Goal: Task Accomplishment & Management: Manage account settings

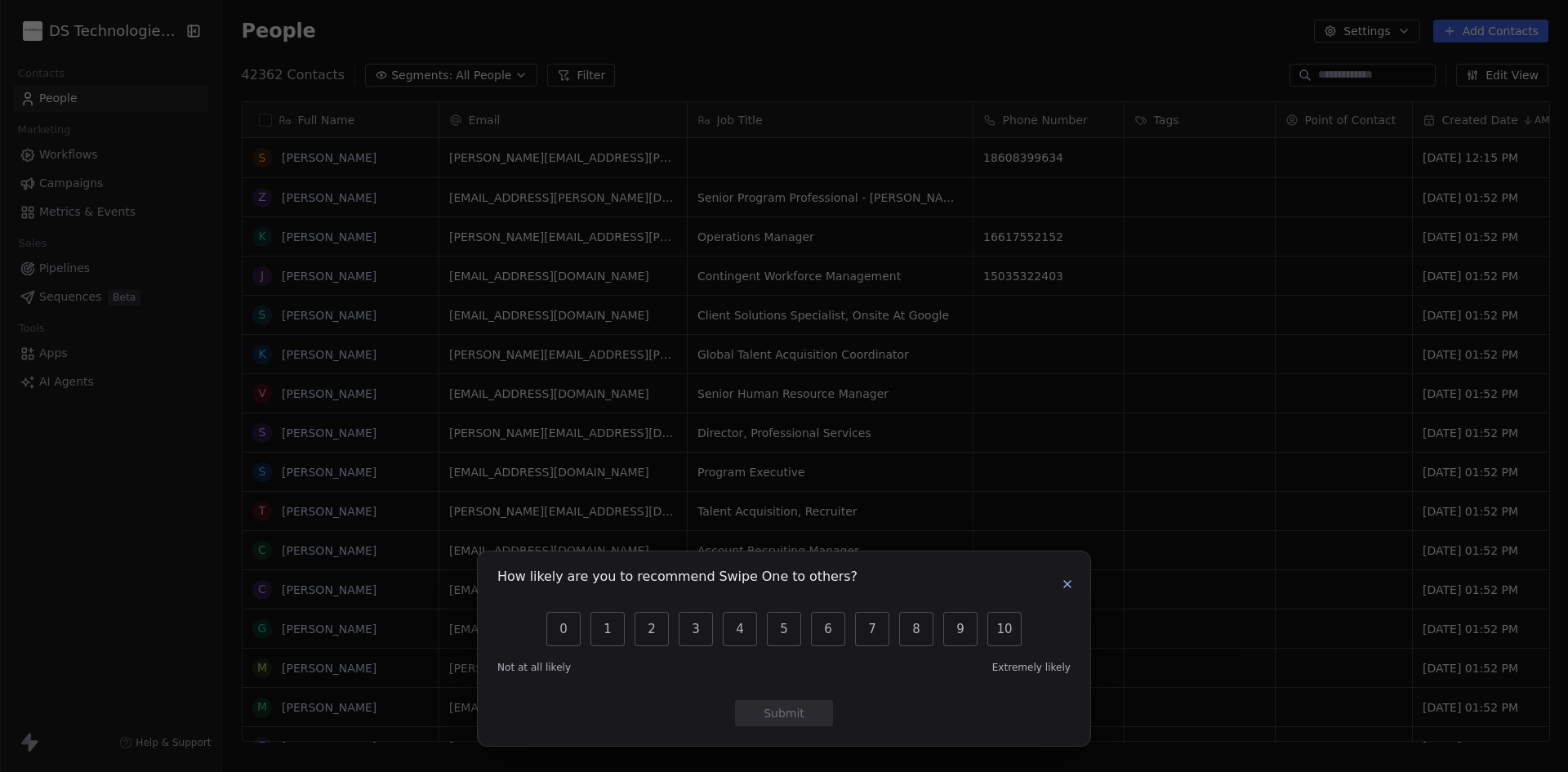
scroll to position [666, 1335]
click at [1072, 585] on icon "button" at bounding box center [1067, 584] width 13 height 13
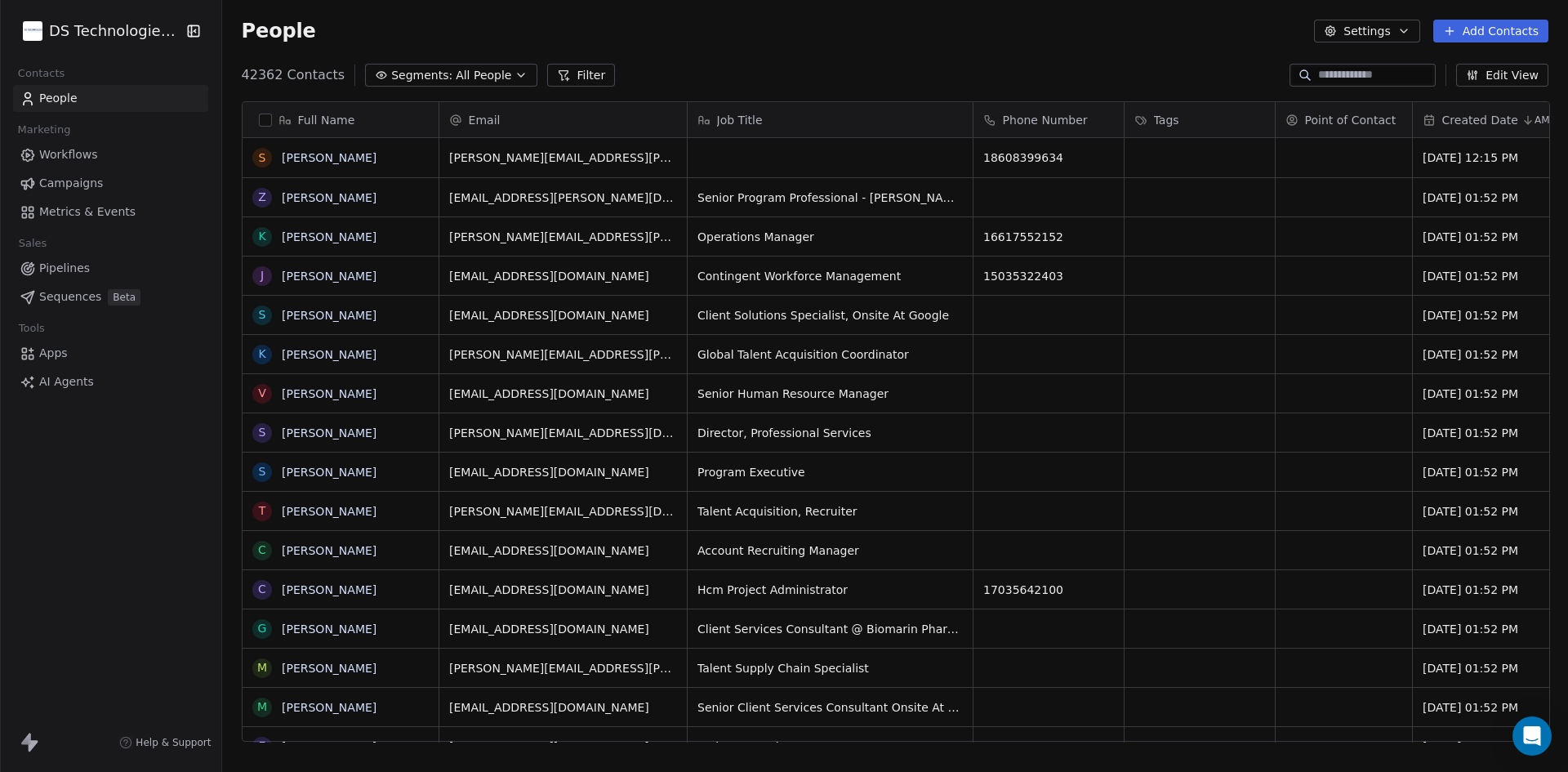
click at [79, 36] on html "DS Technologies Inc Contacts People Marketing Workflows Campaigns Metrics & Eve…" at bounding box center [784, 386] width 1568 height 772
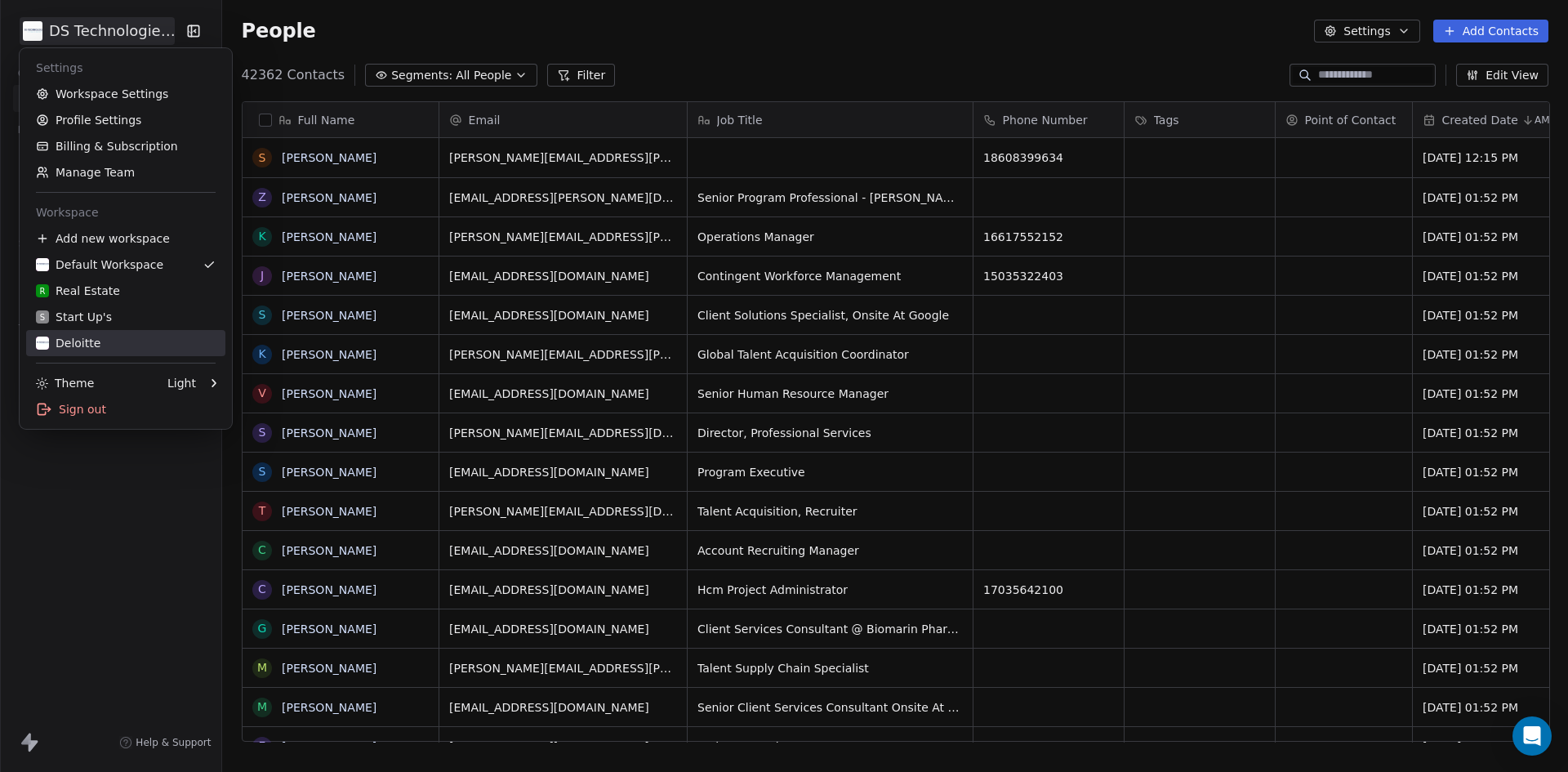
click at [113, 338] on div "Deloitte" at bounding box center [126, 342] width 180 height 17
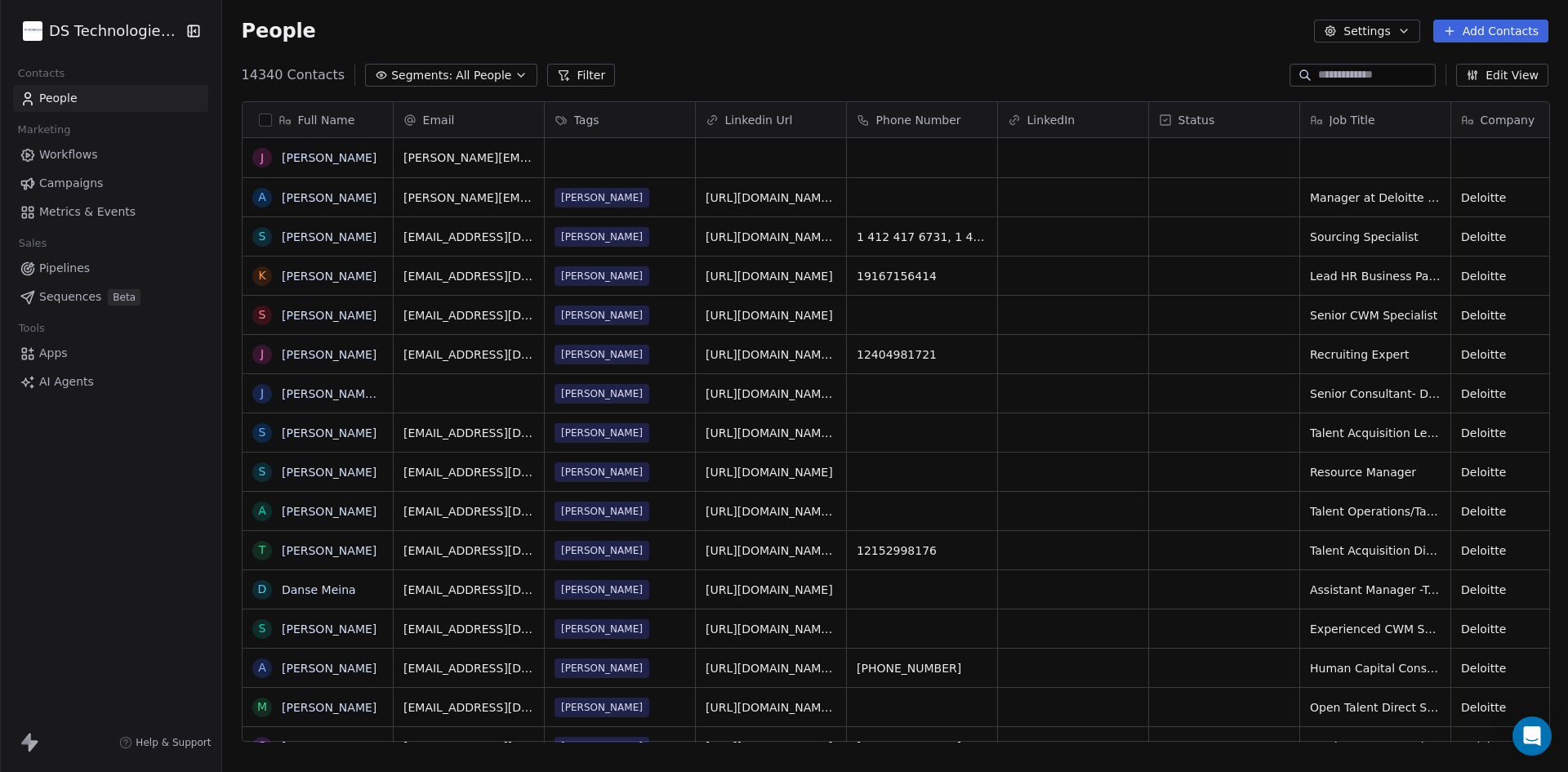
scroll to position [666, 1335]
click at [73, 100] on span "People" at bounding box center [58, 98] width 38 height 17
click at [90, 31] on html "DS Technologies Inc Contacts People Marketing Workflows Campaigns Metrics & Eve…" at bounding box center [784, 386] width 1568 height 772
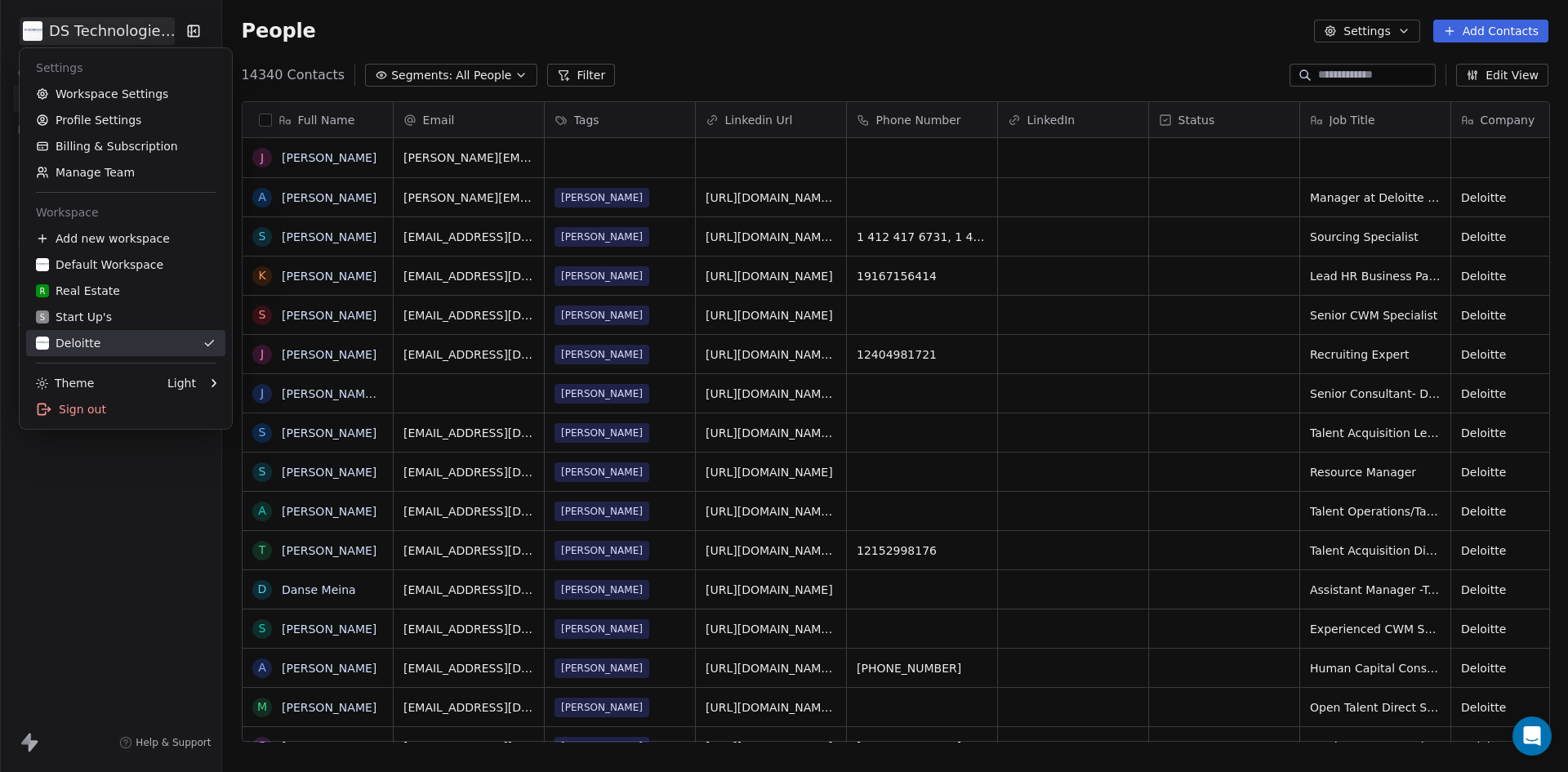
click at [78, 340] on div "Deloitte" at bounding box center [69, 342] width 65 height 17
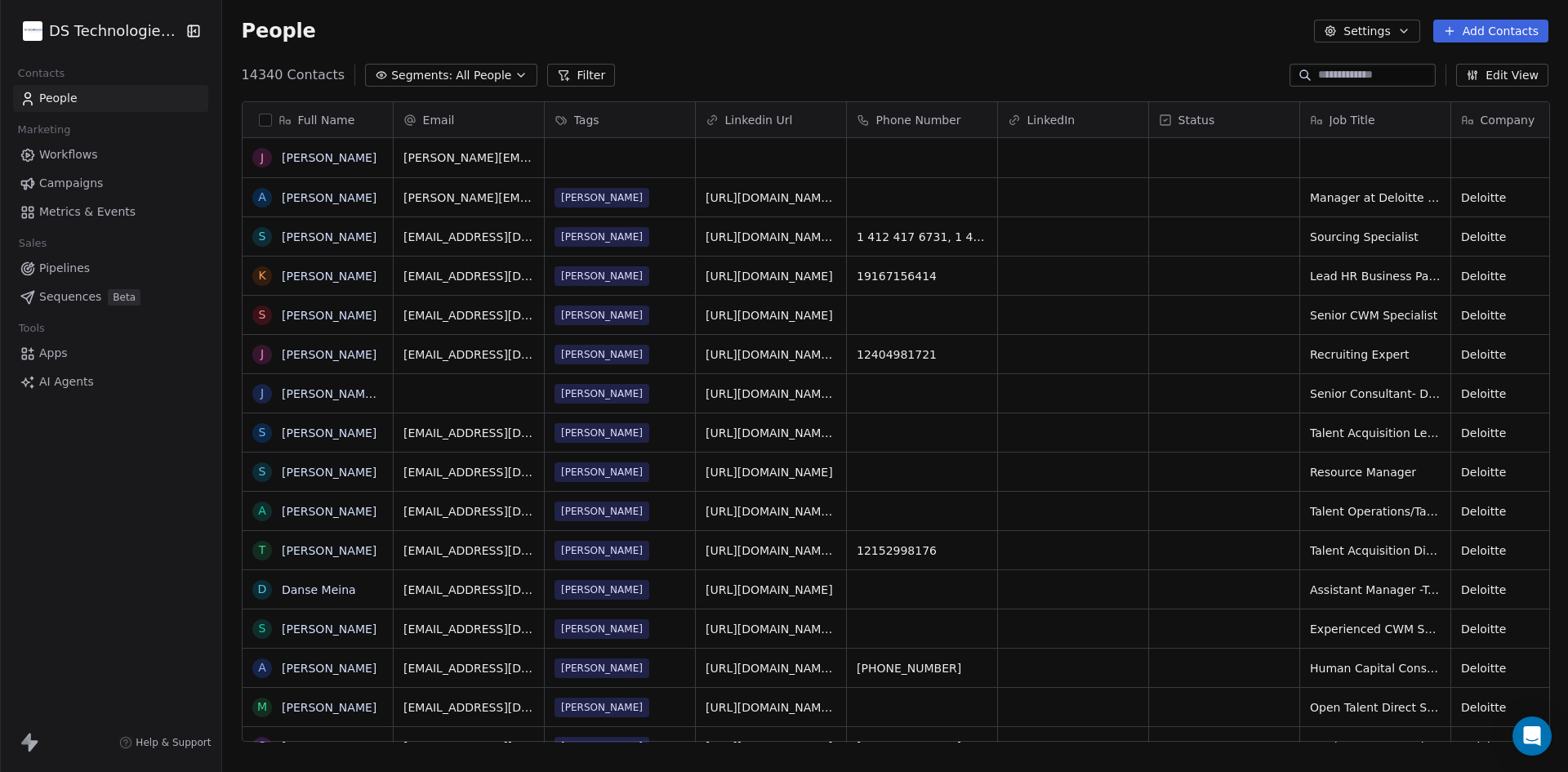
click at [30, 37] on html "DS Technologies Inc Contacts People Marketing Workflows Campaigns Metrics & Eve…" at bounding box center [784, 386] width 1568 height 772
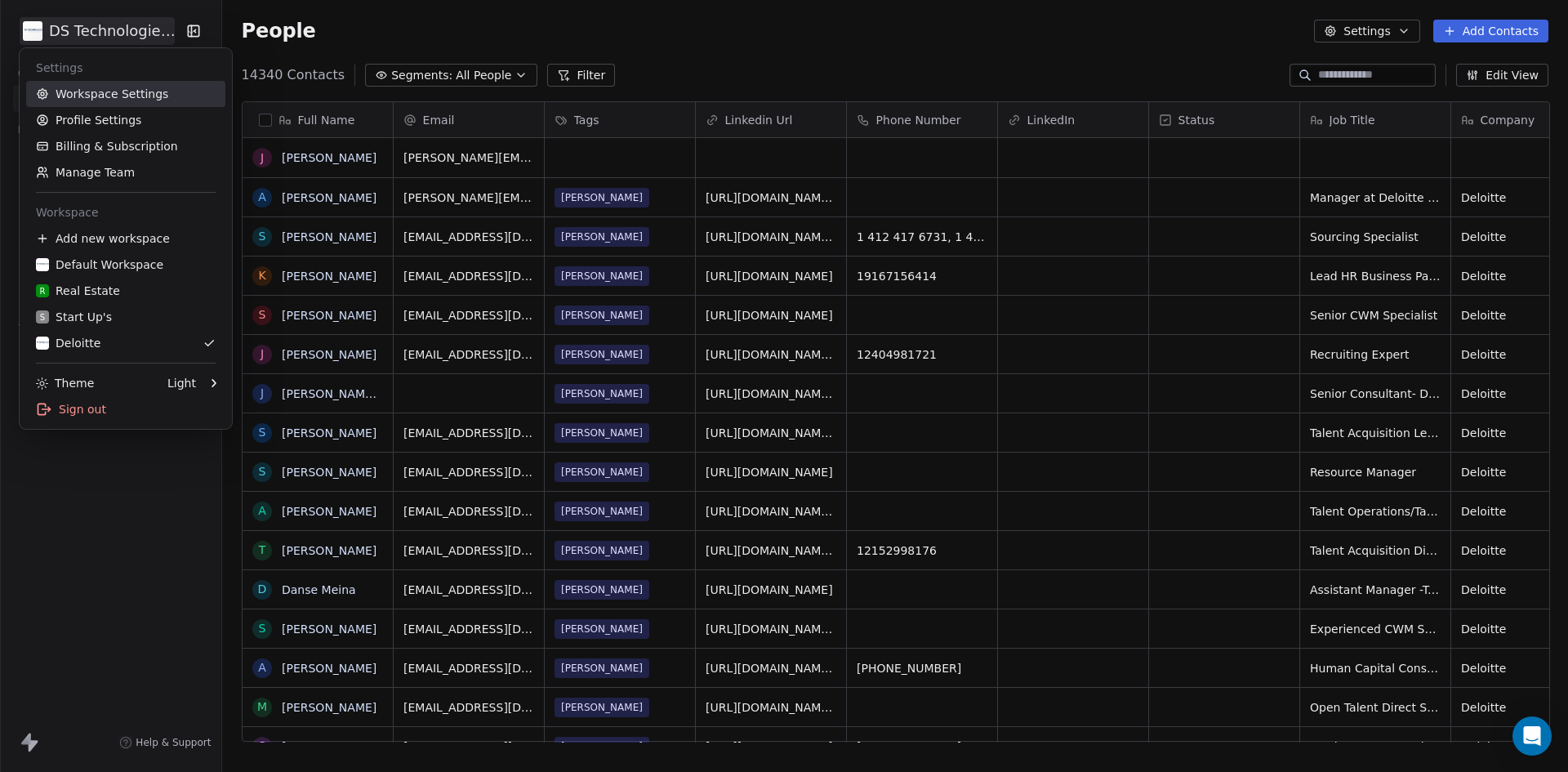
click at [91, 93] on link "Workspace Settings" at bounding box center [126, 93] width 199 height 26
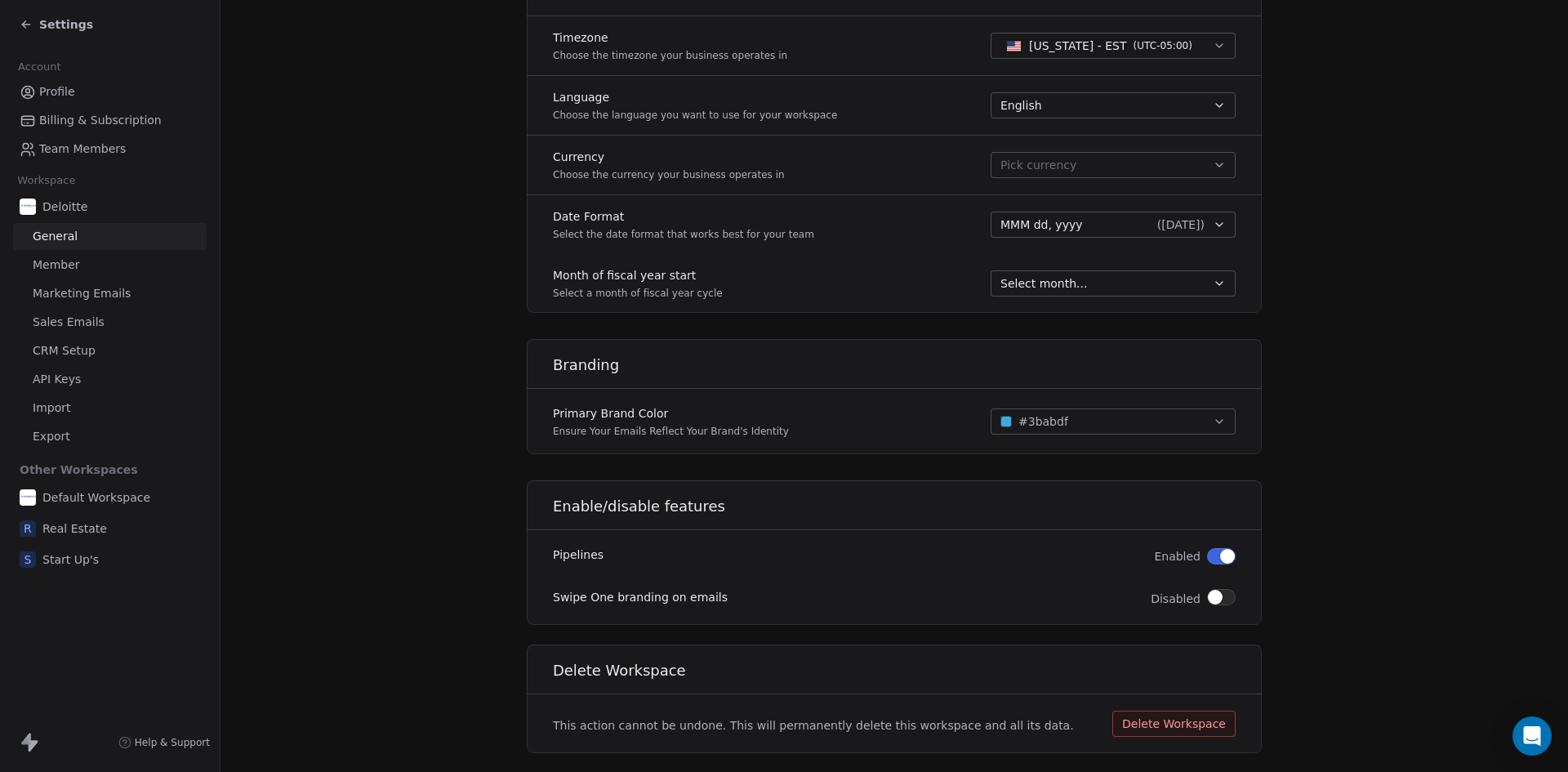
scroll to position [757, 0]
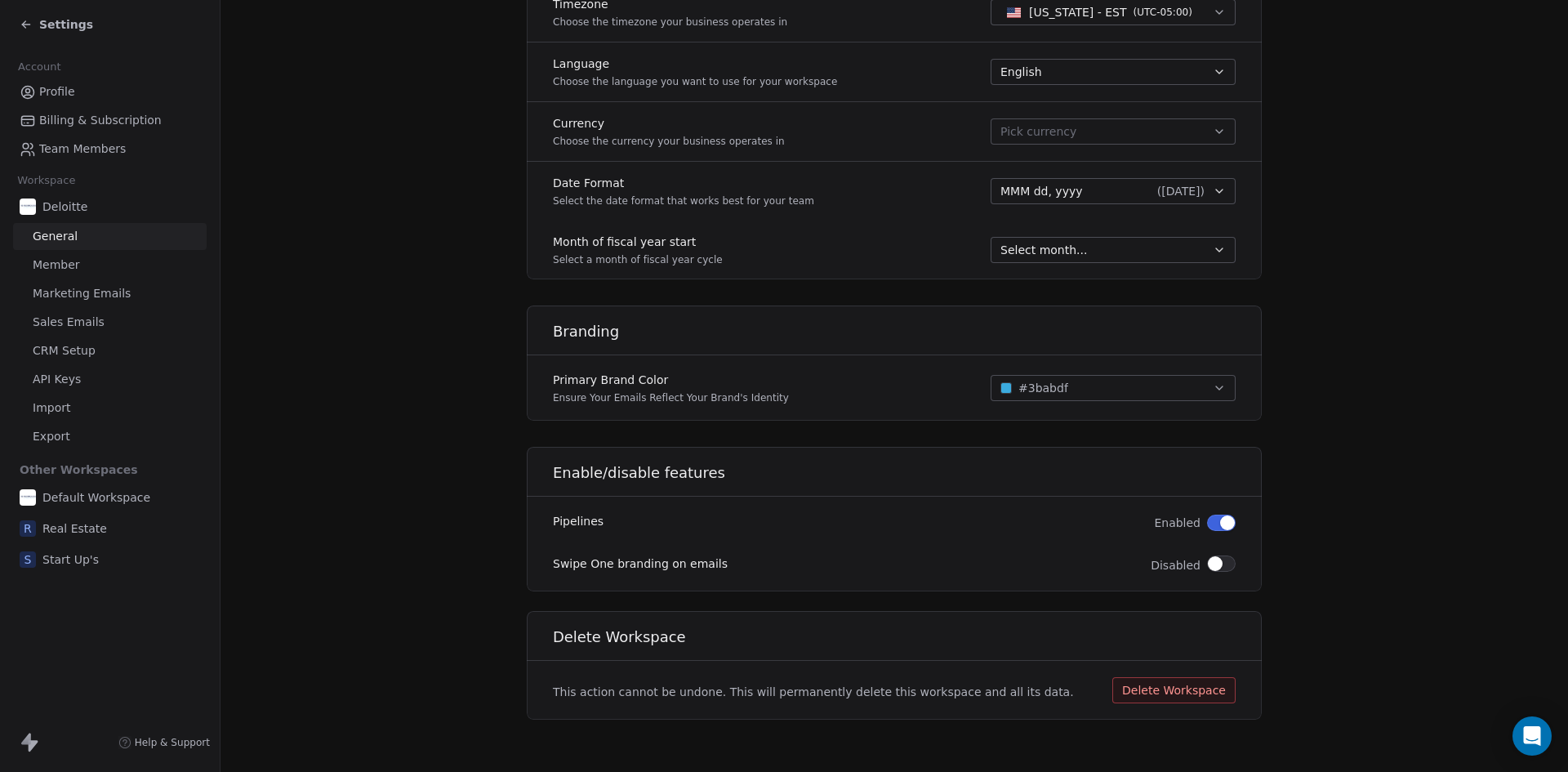
click at [108, 290] on span "Marketing Emails" at bounding box center [81, 293] width 98 height 17
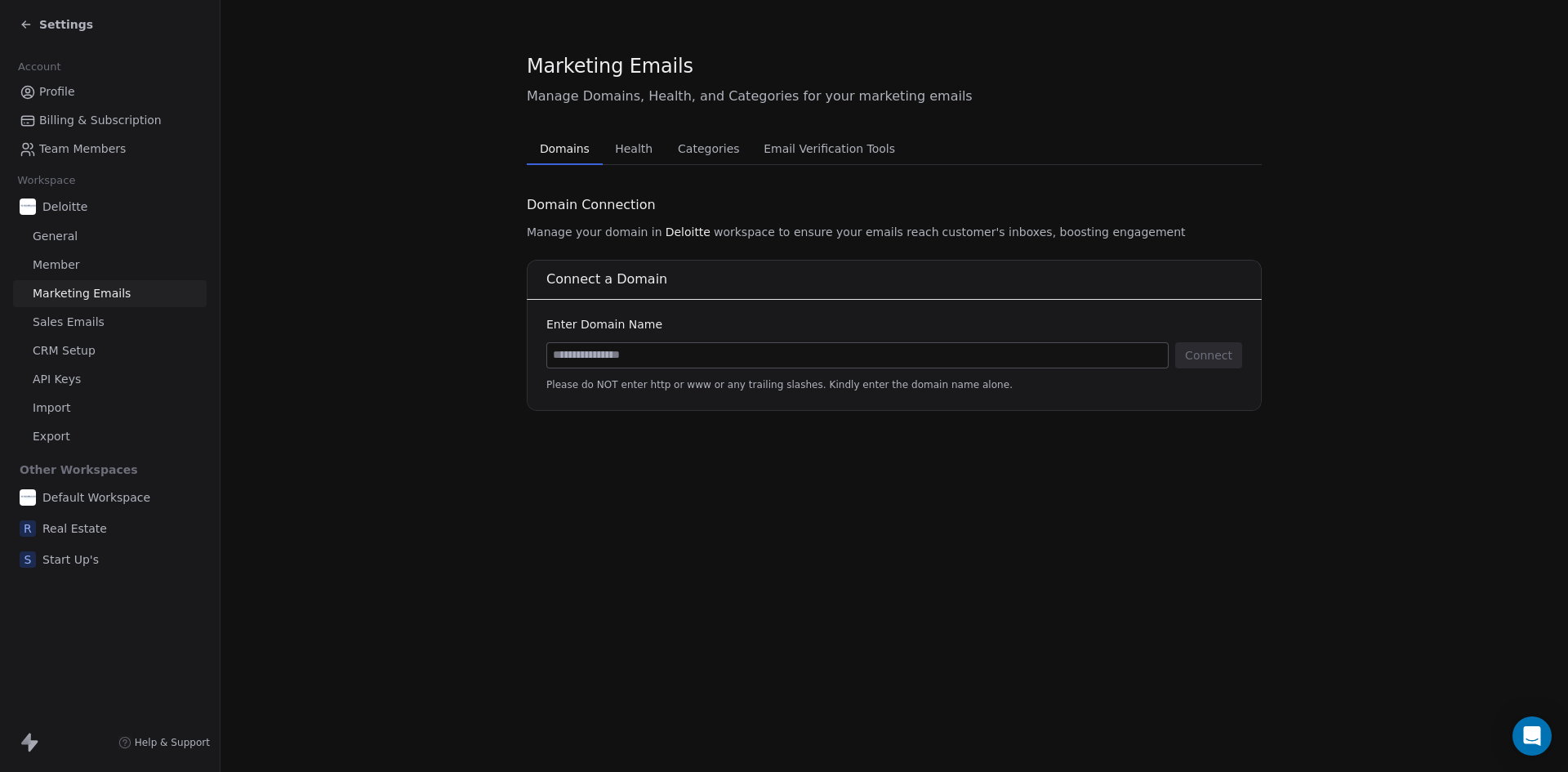
click at [34, 256] on link "Member" at bounding box center [109, 264] width 193 height 26
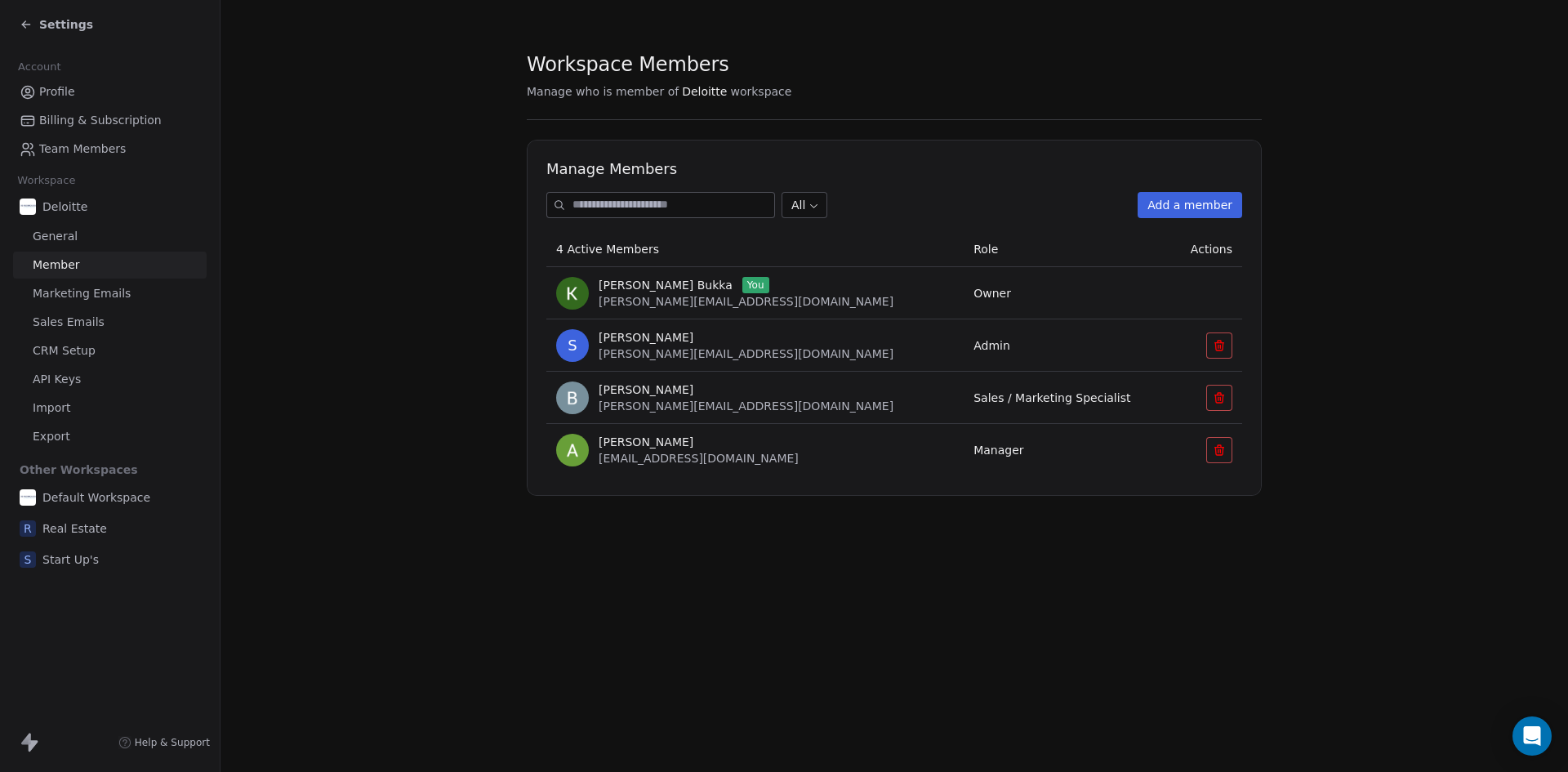
click at [78, 324] on span "Sales Emails" at bounding box center [68, 322] width 72 height 17
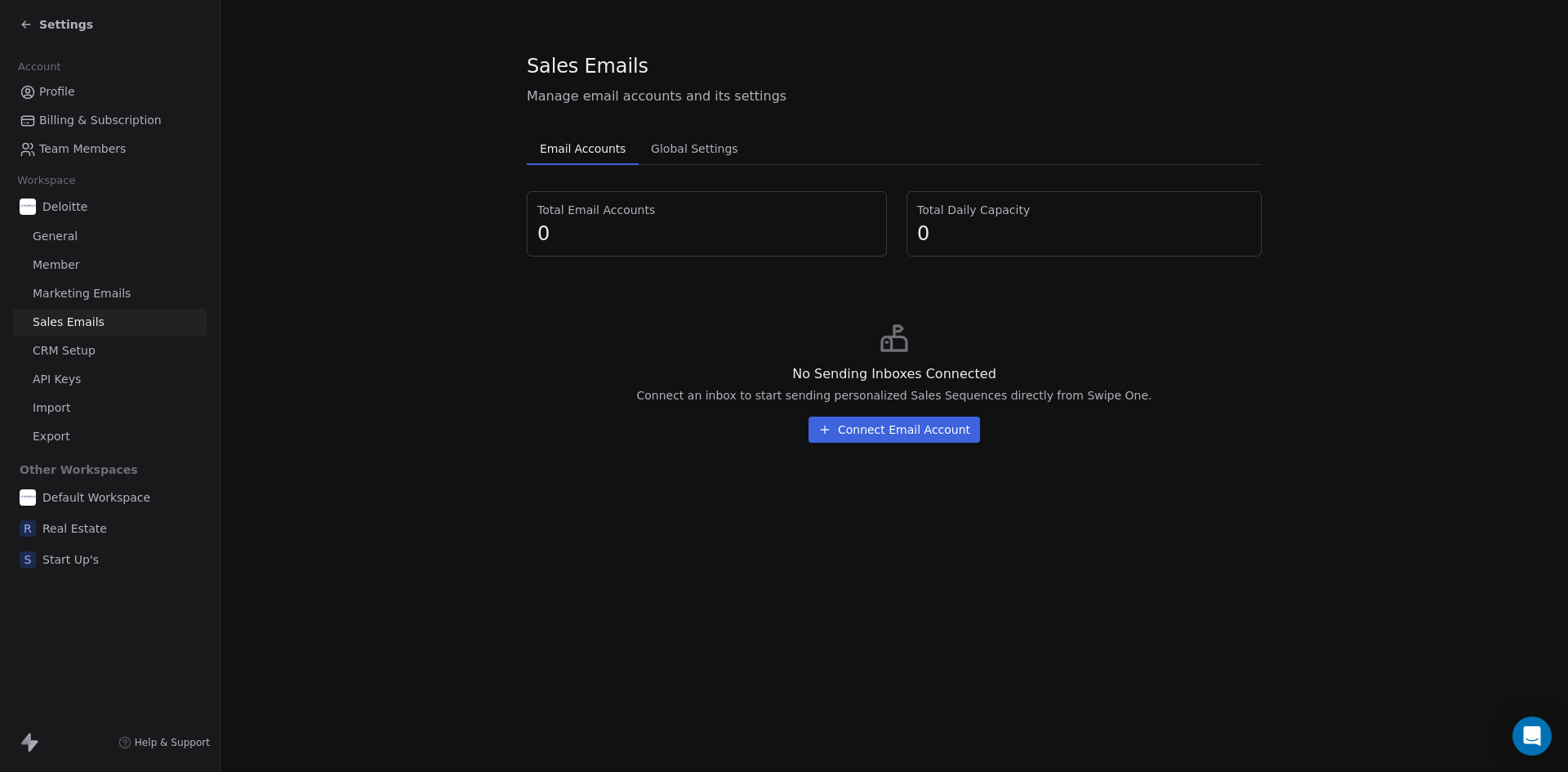
click at [66, 234] on span "General" at bounding box center [55, 235] width 45 height 17
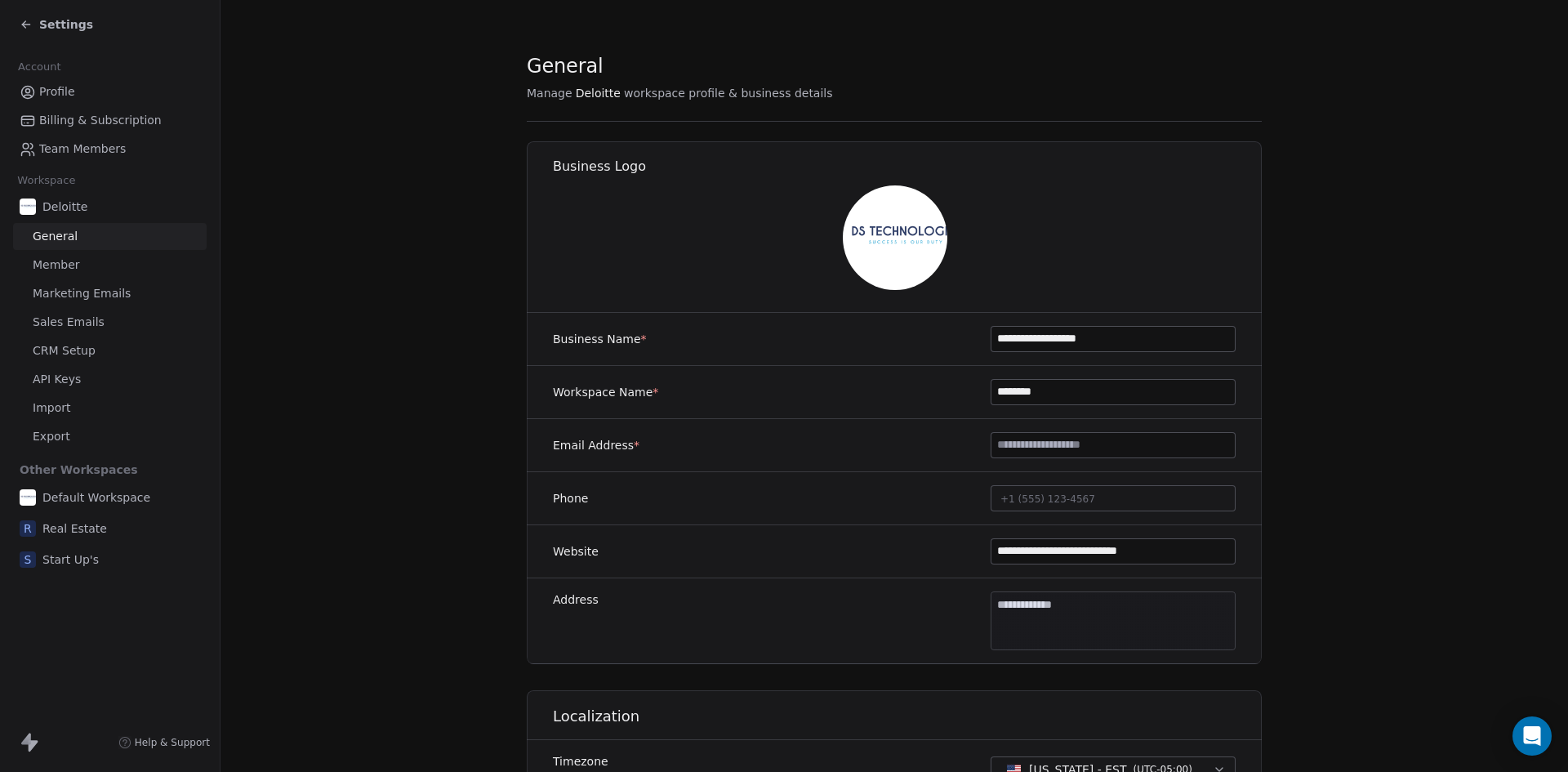
click at [56, 271] on span "Member" at bounding box center [56, 264] width 47 height 17
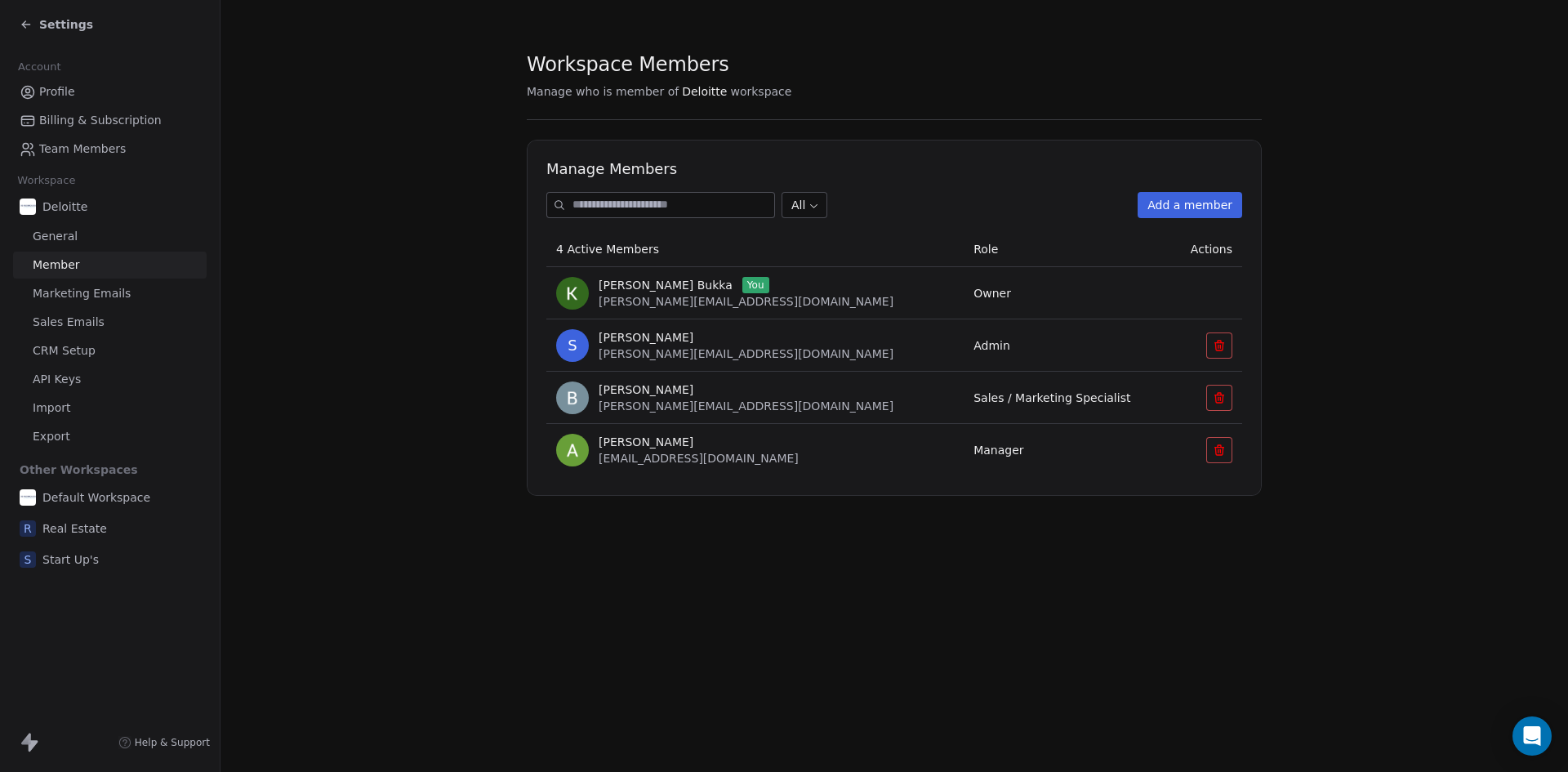
click at [62, 431] on span "Export" at bounding box center [51, 436] width 37 height 17
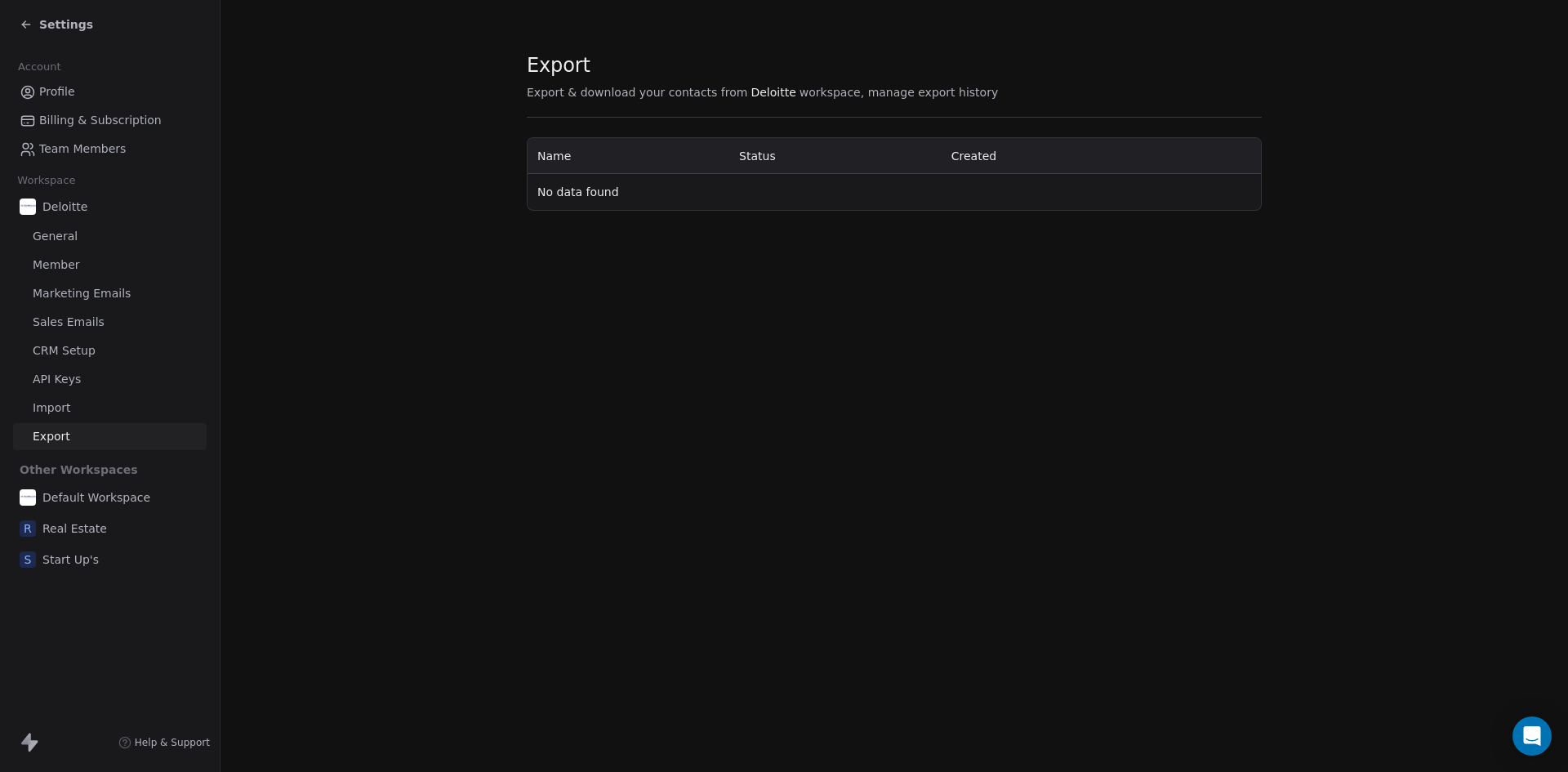
click at [72, 407] on link "Import" at bounding box center [109, 407] width 193 height 26
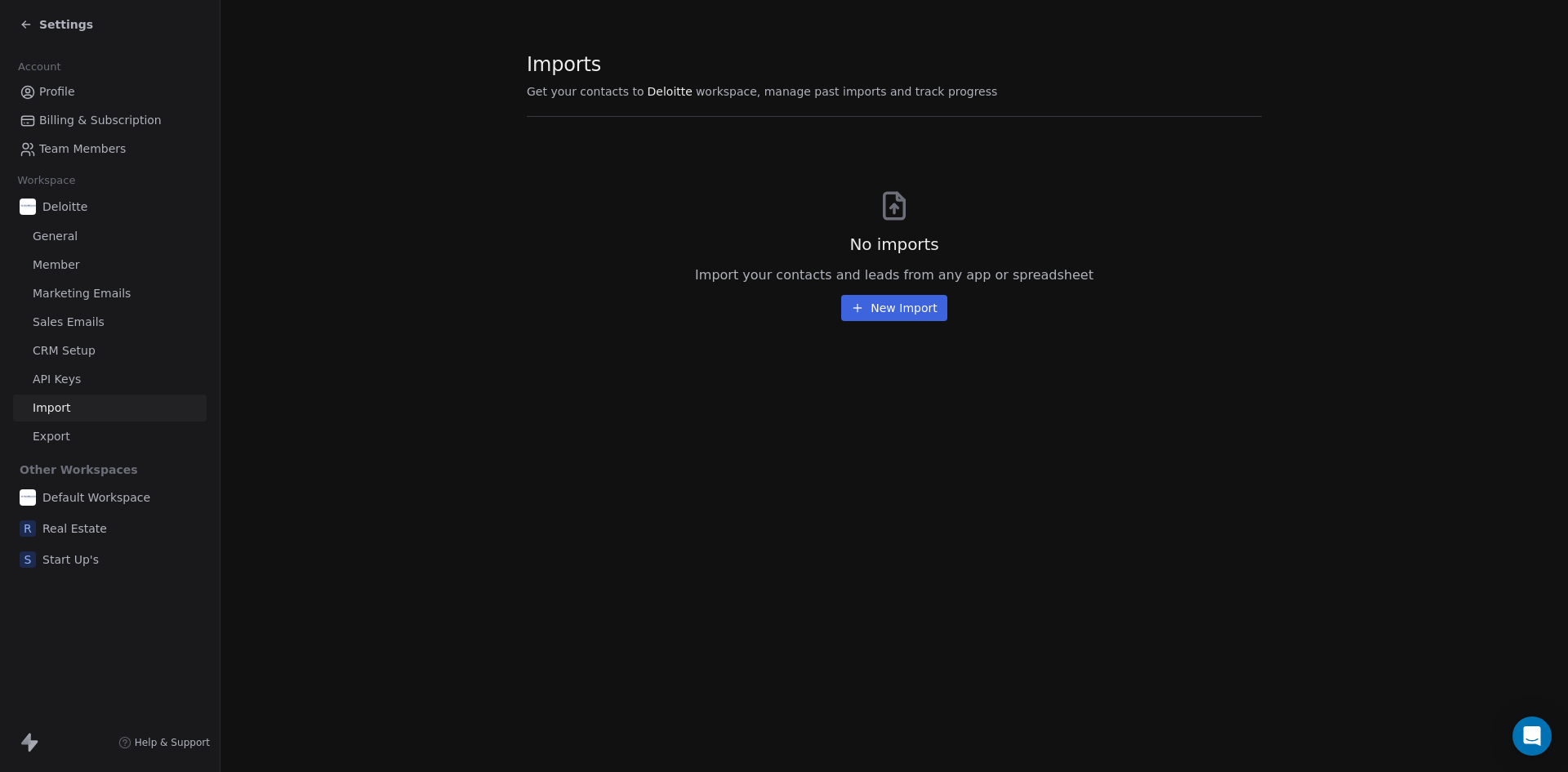
click at [77, 378] on span "API Keys" at bounding box center [56, 379] width 48 height 17
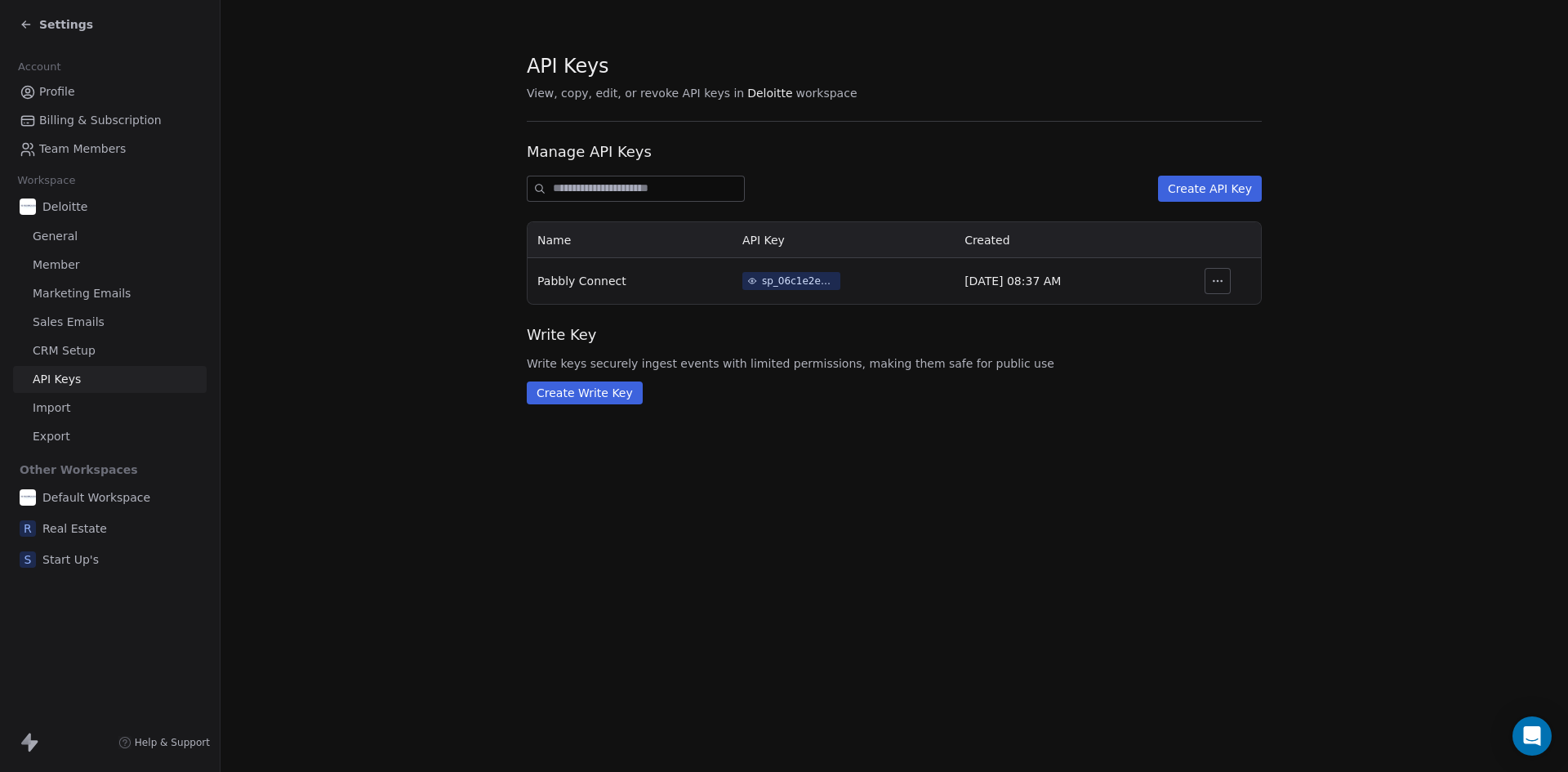
click at [78, 347] on span "CRM Setup" at bounding box center [64, 350] width 63 height 17
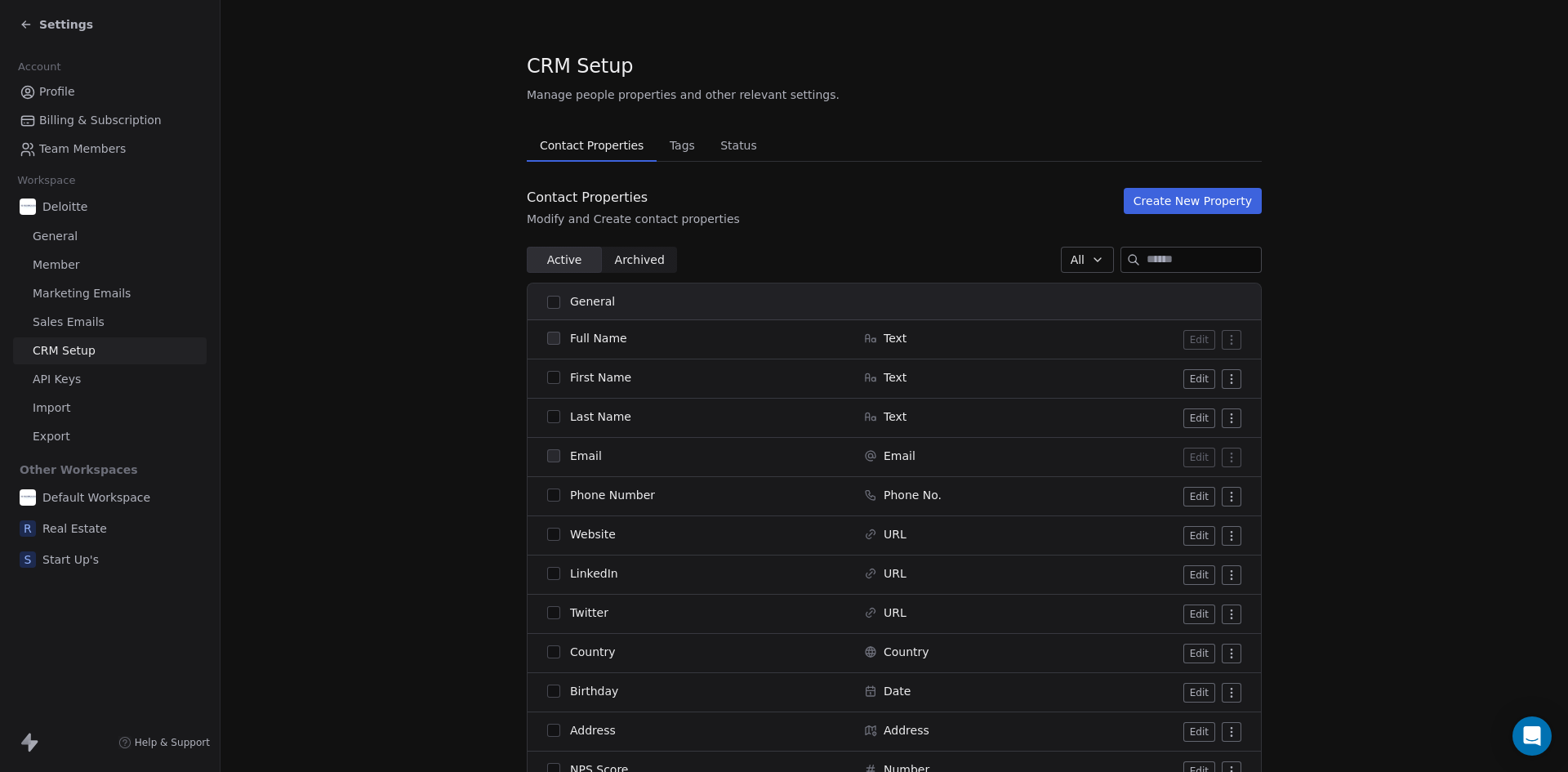
click at [671, 152] on span "Tags" at bounding box center [682, 145] width 38 height 23
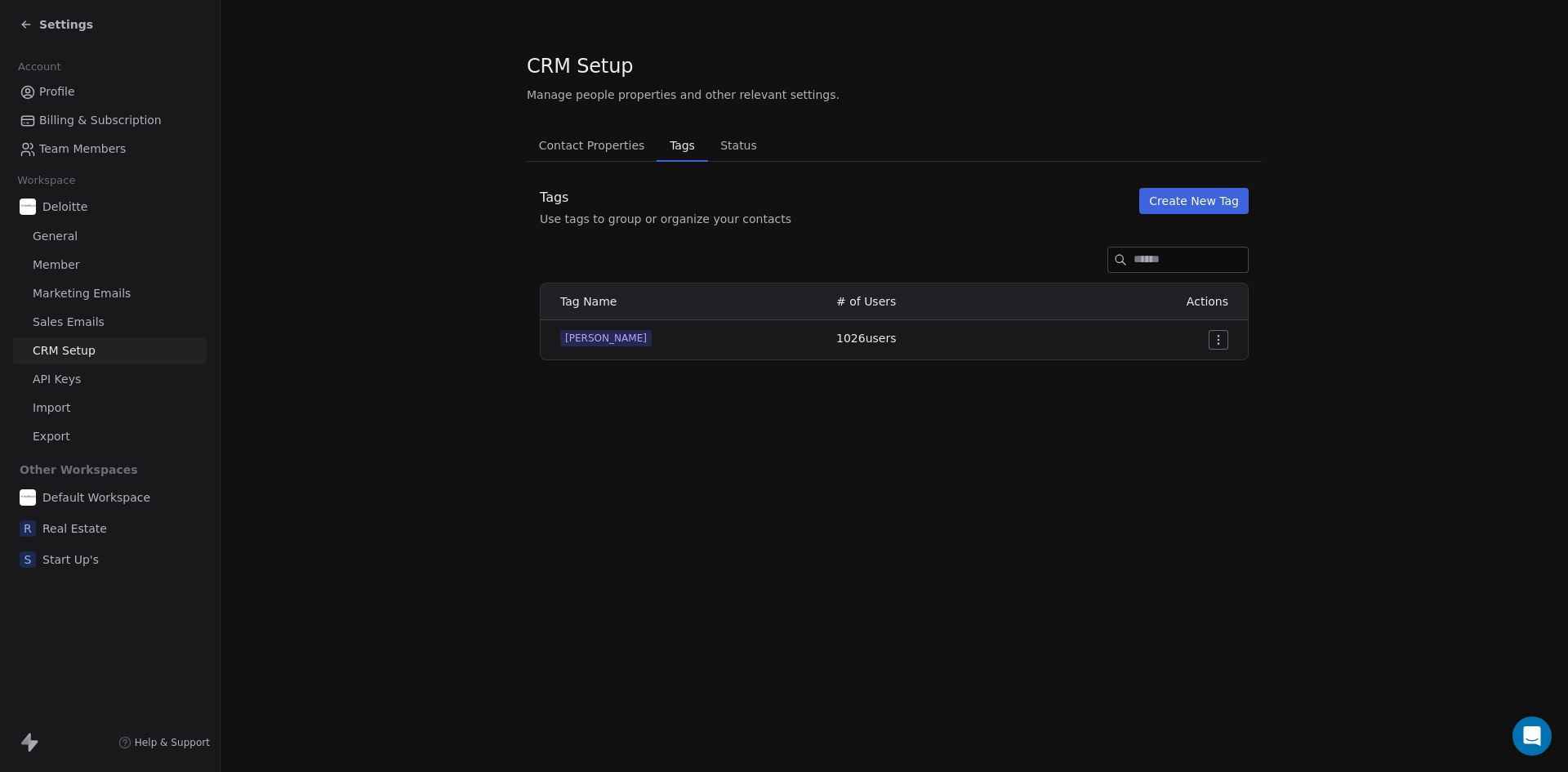
click at [716, 143] on span "Status" at bounding box center [739, 145] width 50 height 23
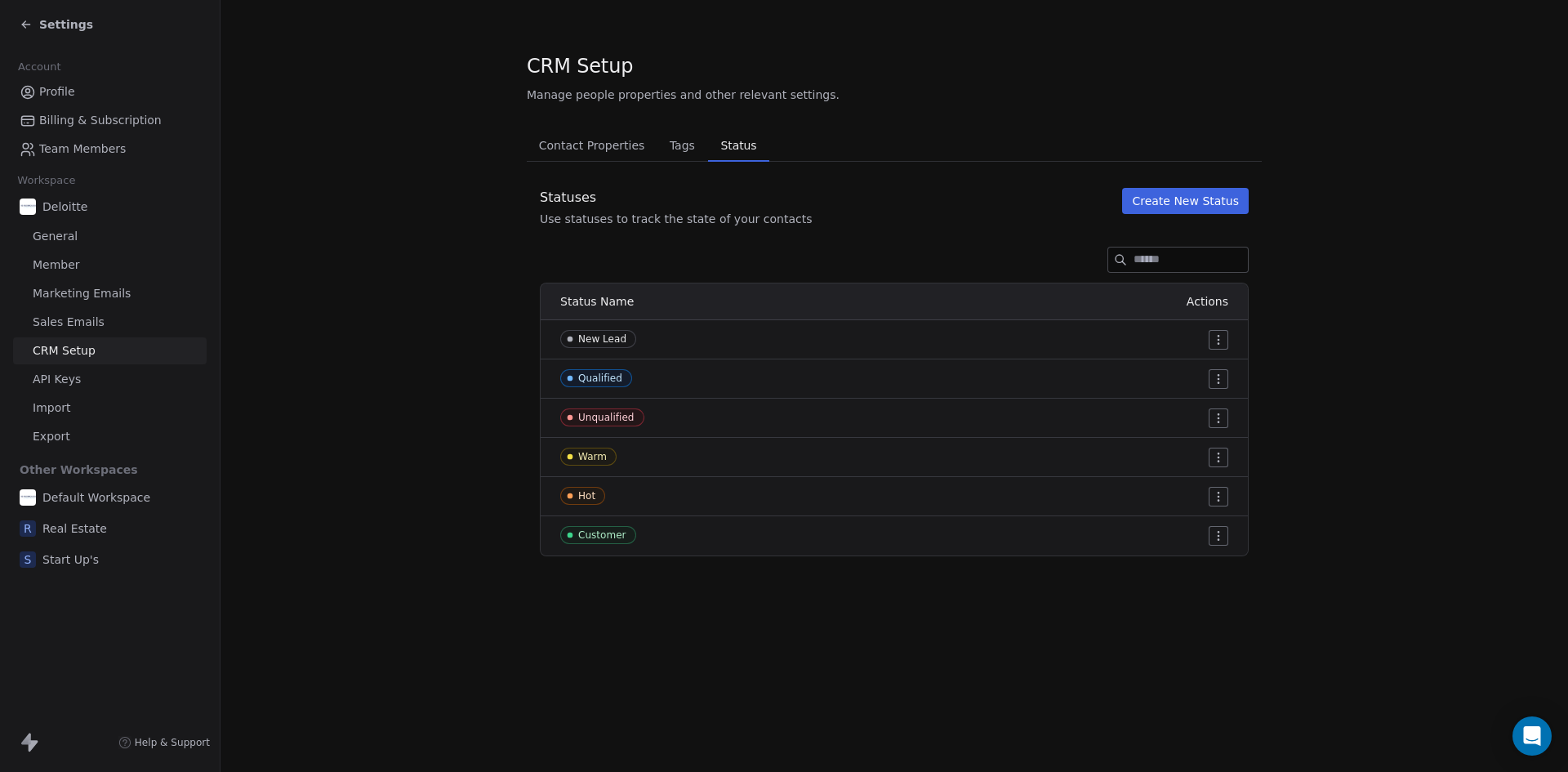
click at [1193, 202] on button "Create New Status" at bounding box center [1185, 200] width 127 height 26
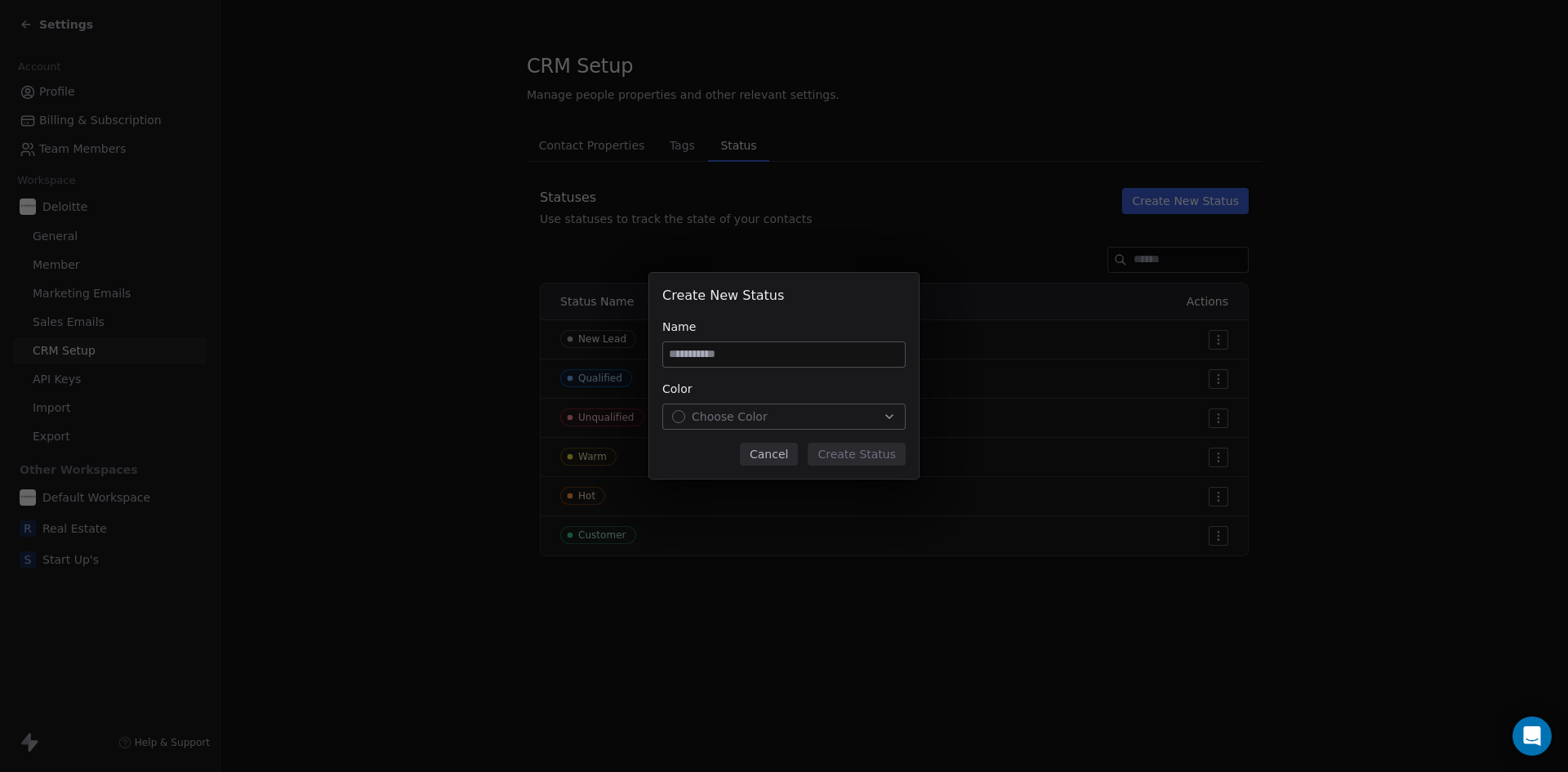
click at [711, 356] on input at bounding box center [784, 354] width 241 height 25
type input "****"
click at [752, 417] on span "Choose Color" at bounding box center [729, 416] width 76 height 17
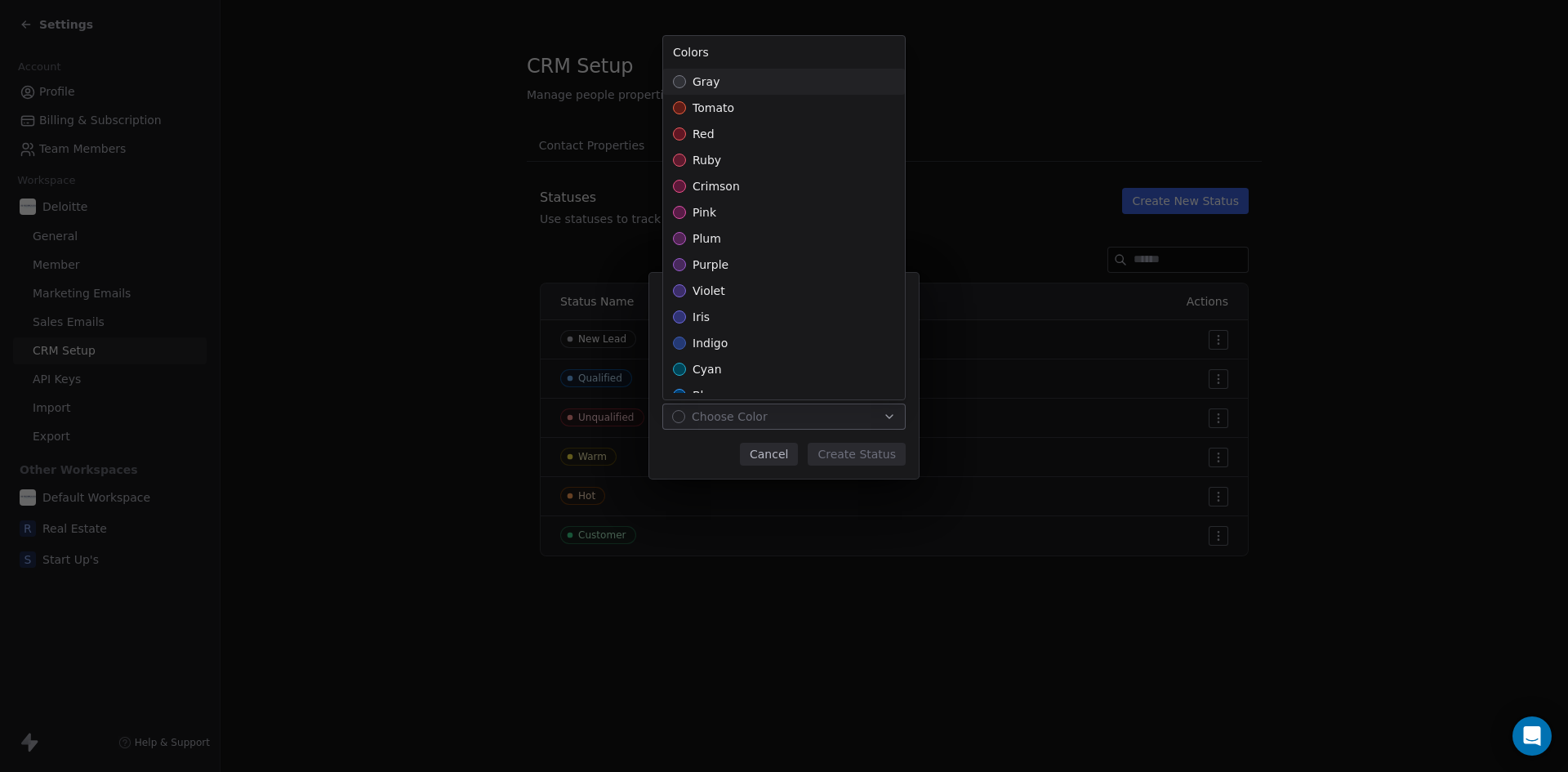
click at [713, 87] on span "gray" at bounding box center [706, 81] width 26 height 17
click at [875, 449] on div "Create New Status Name **** Color gray Cancel Create Status" at bounding box center [784, 386] width 1568 height 279
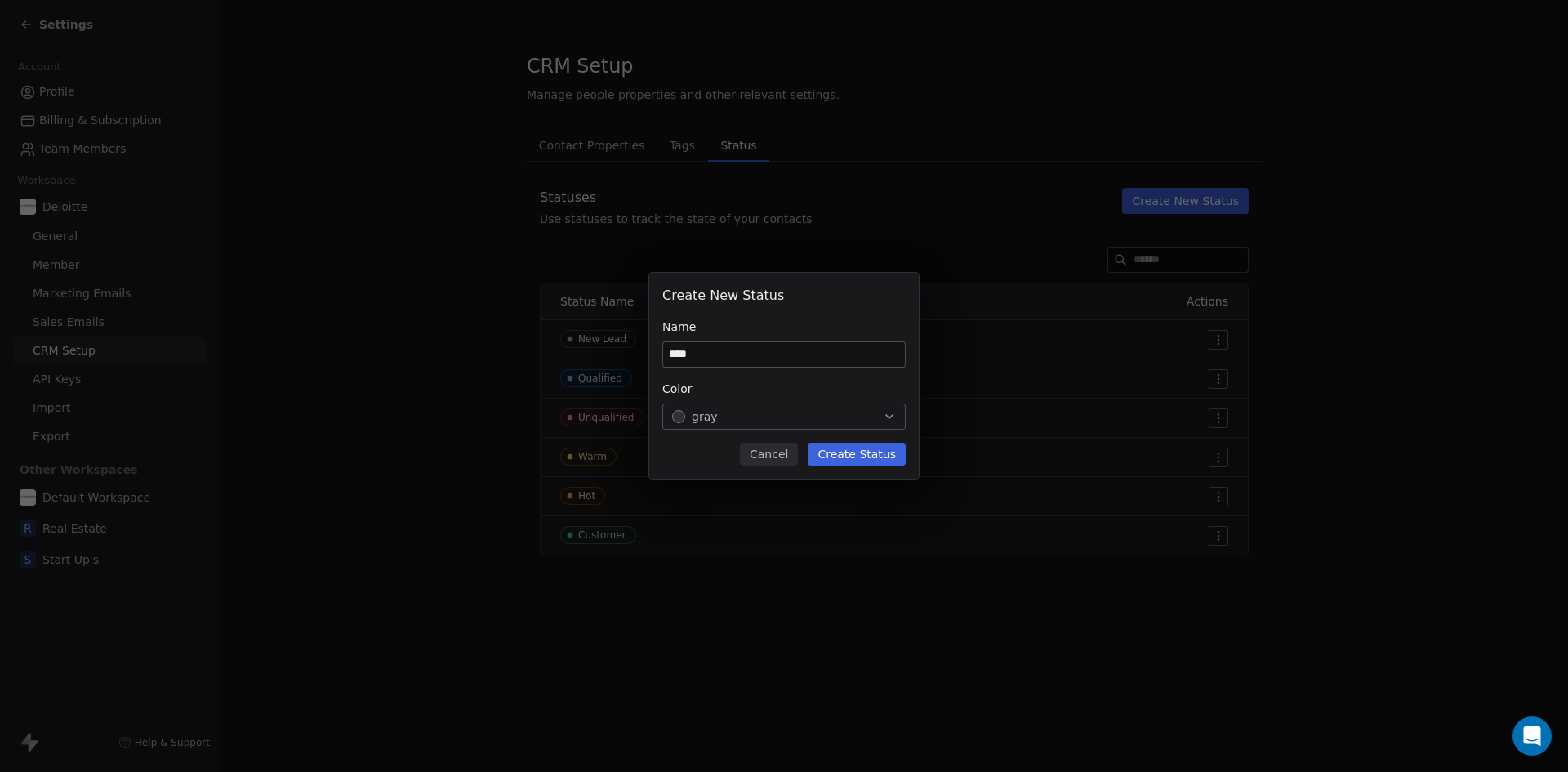
click at [861, 455] on button "Create Status" at bounding box center [857, 453] width 98 height 23
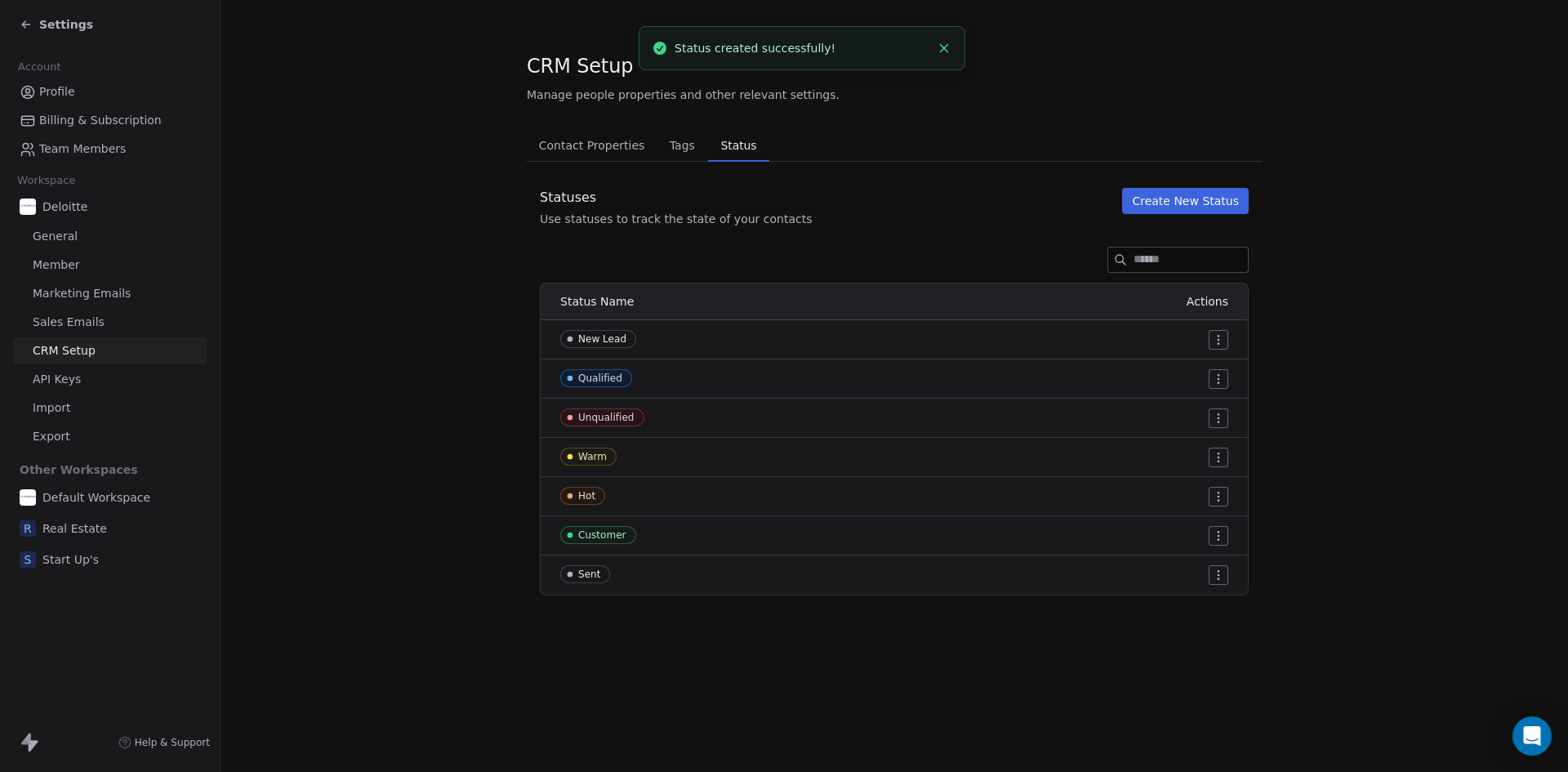
click at [26, 23] on icon at bounding box center [26, 24] width 13 height 13
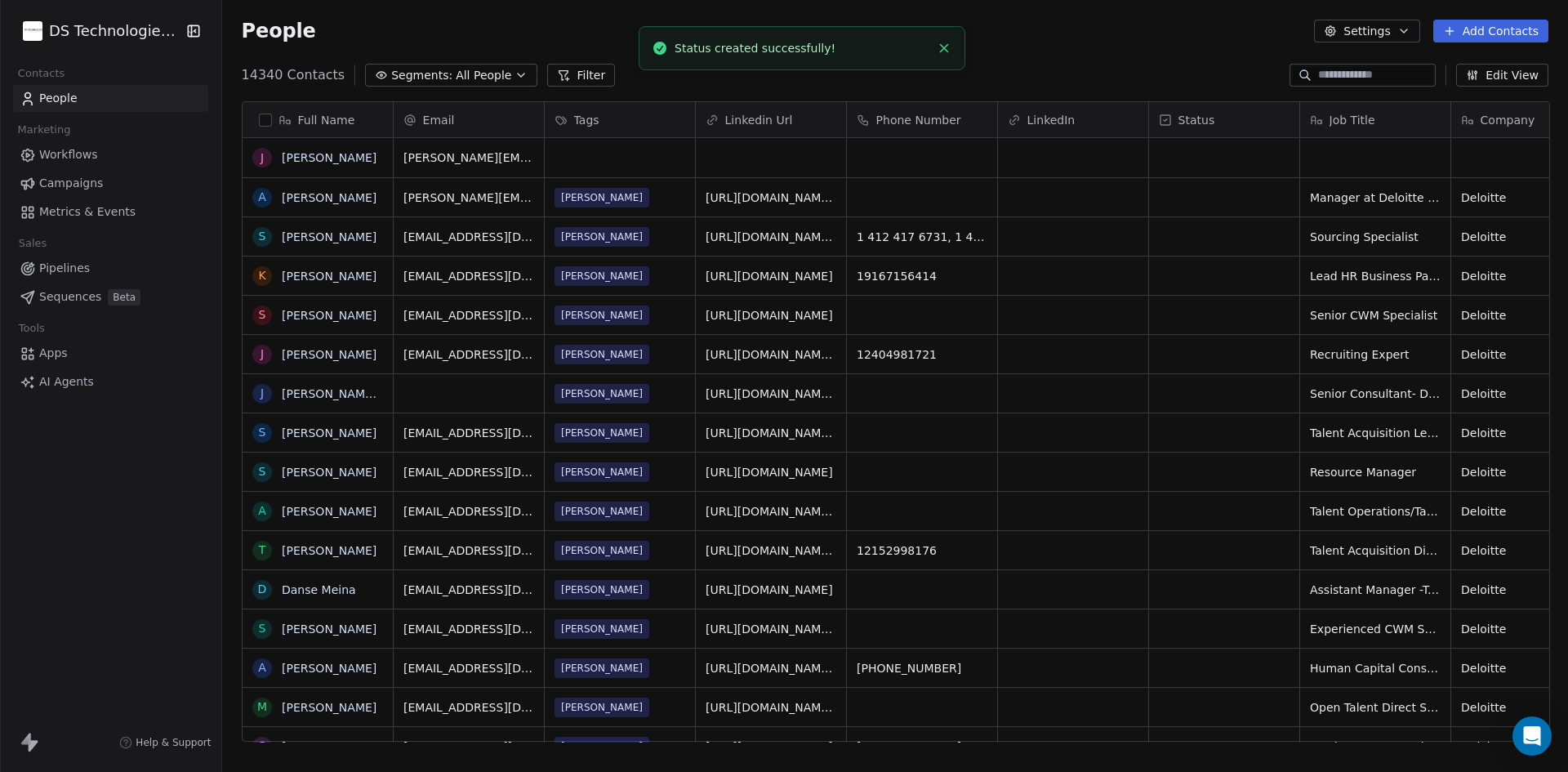
scroll to position [666, 1335]
